Goal: Task Accomplishment & Management: Manage account settings

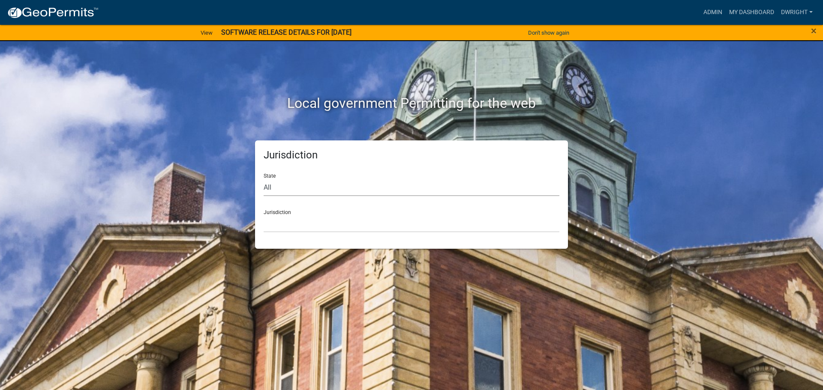
click at [270, 190] on select "All [US_STATE] [US_STATE] [US_STATE] [US_STATE] [US_STATE] [US_STATE] [US_STATE…" at bounding box center [412, 188] width 296 height 18
select select "[US_STATE]"
click at [264, 179] on select "All [US_STATE] [US_STATE] [US_STATE] [US_STATE] [US_STATE] [US_STATE] [US_STATE…" at bounding box center [412, 188] width 296 height 18
click at [270, 231] on select "[GEOGRAPHIC_DATA], [US_STATE][PERSON_NAME][GEOGRAPHIC_DATA], [US_STATE][PERSON_…" at bounding box center [412, 224] width 296 height 18
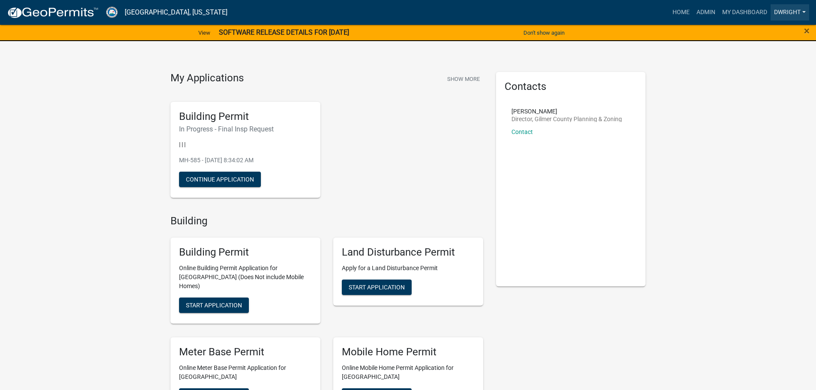
click at [785, 12] on link "Dwright" at bounding box center [790, 12] width 39 height 16
click at [762, 36] on link "Admin" at bounding box center [775, 35] width 69 height 21
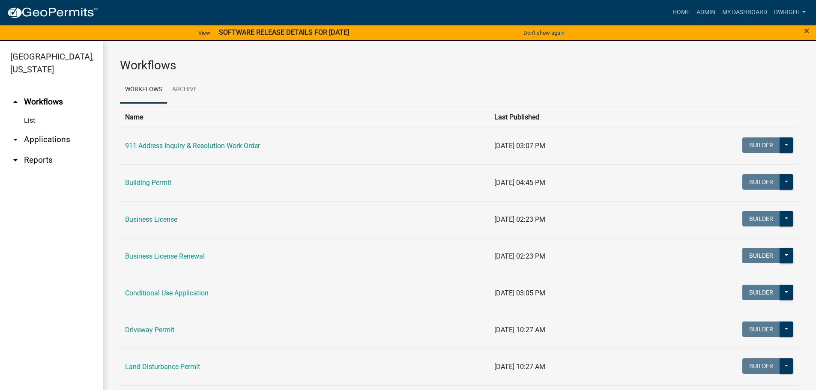
click at [56, 140] on link "arrow_drop_down Applications" at bounding box center [51, 139] width 103 height 21
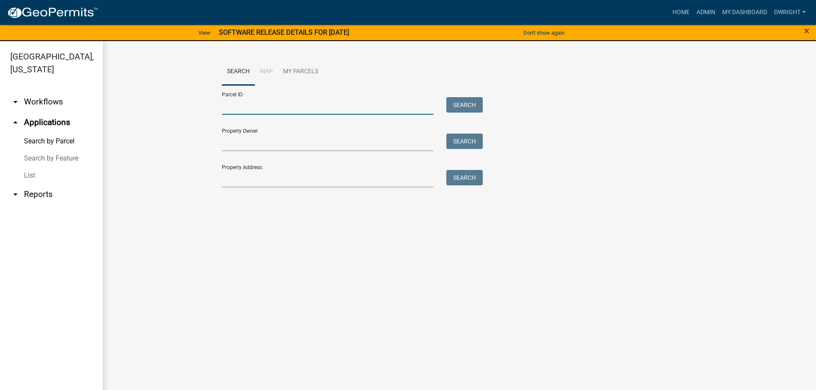
click at [254, 105] on input "Parcel ID:" at bounding box center [328, 106] width 212 height 18
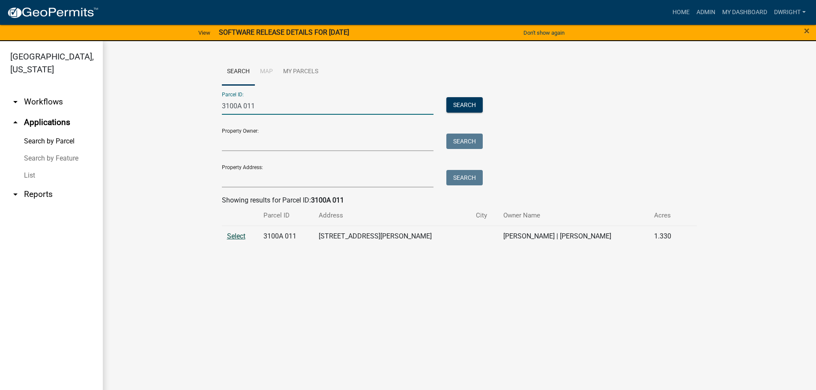
type input "3100A 011"
click at [231, 235] on span "Select" at bounding box center [236, 236] width 18 height 8
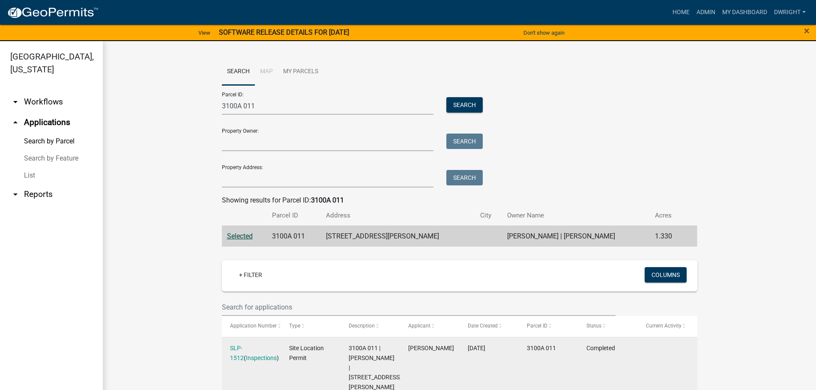
scroll to position [129, 0]
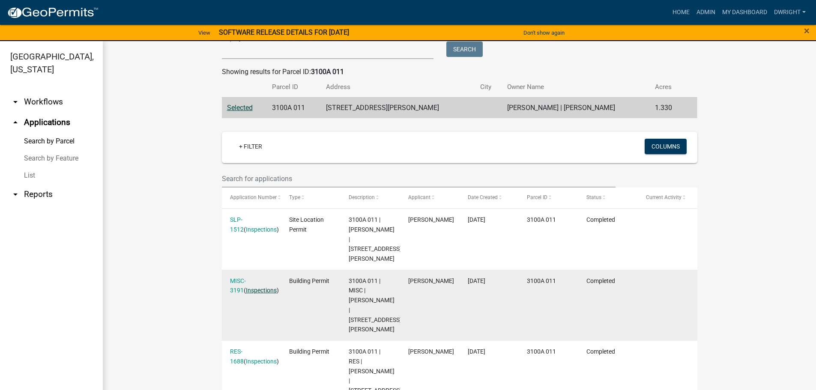
click at [249, 287] on link "Inspections" at bounding box center [261, 290] width 31 height 7
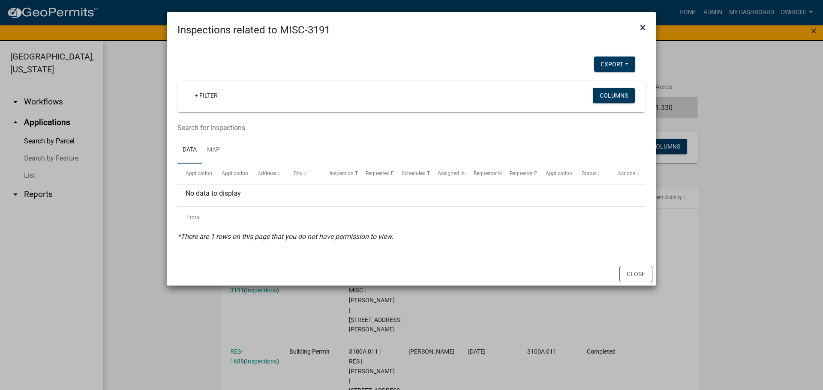
click at [641, 28] on span "×" at bounding box center [643, 27] width 6 height 12
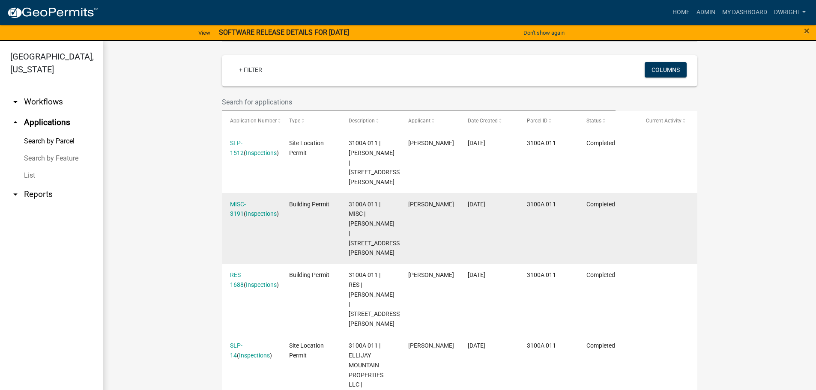
scroll to position [213, 0]
